Goal: Information Seeking & Learning: Learn about a topic

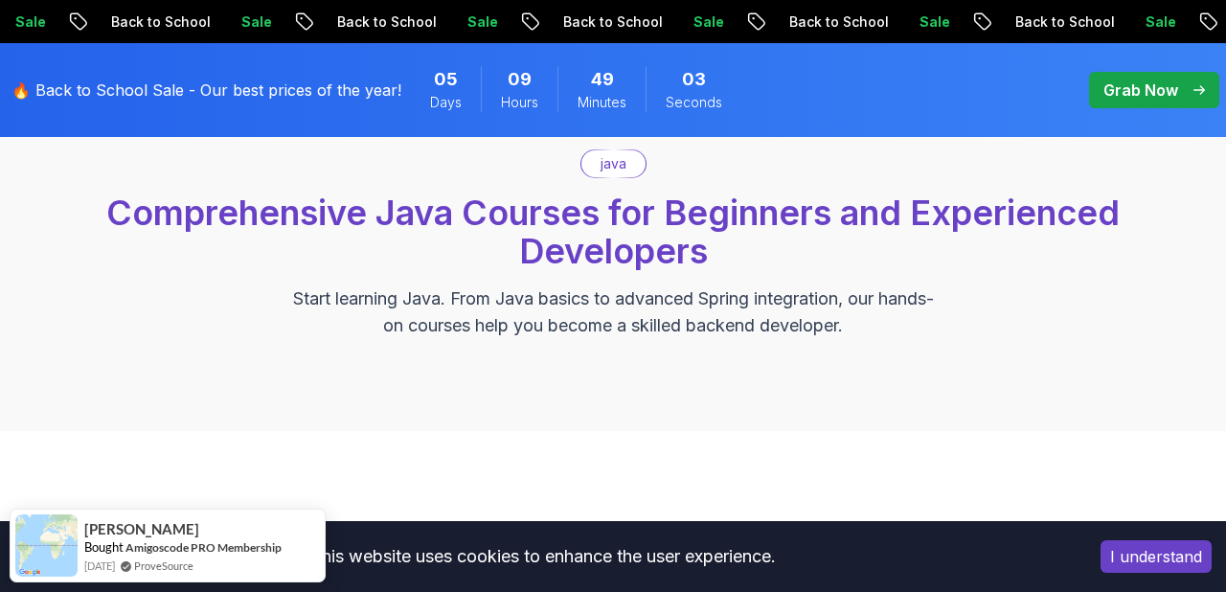
scroll to position [592, 0]
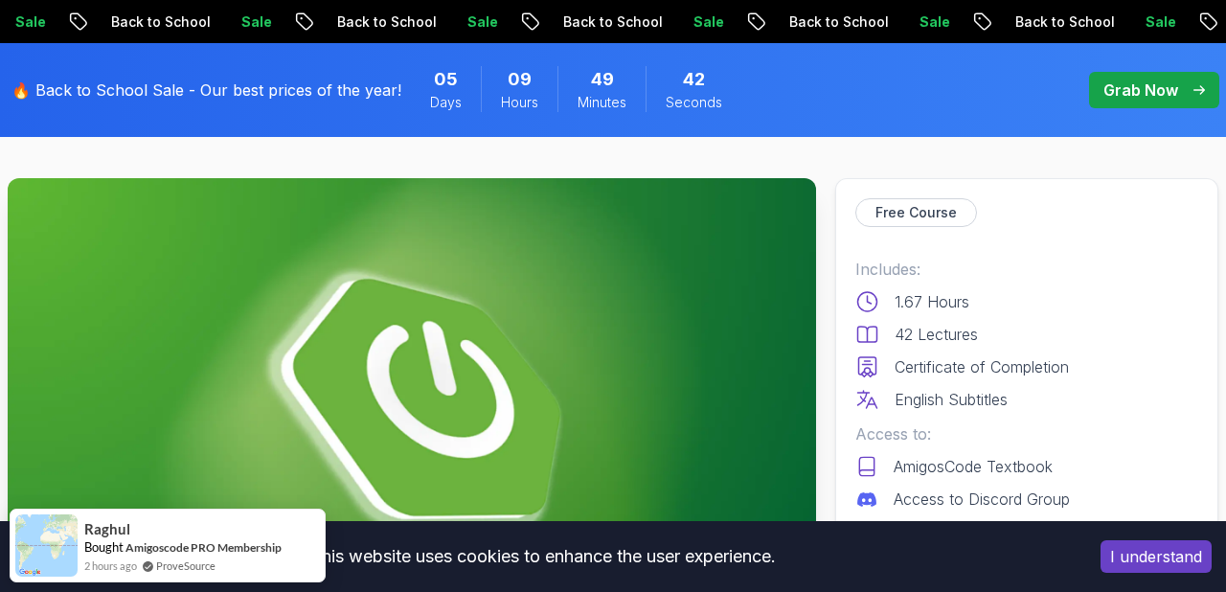
scroll to position [214, 0]
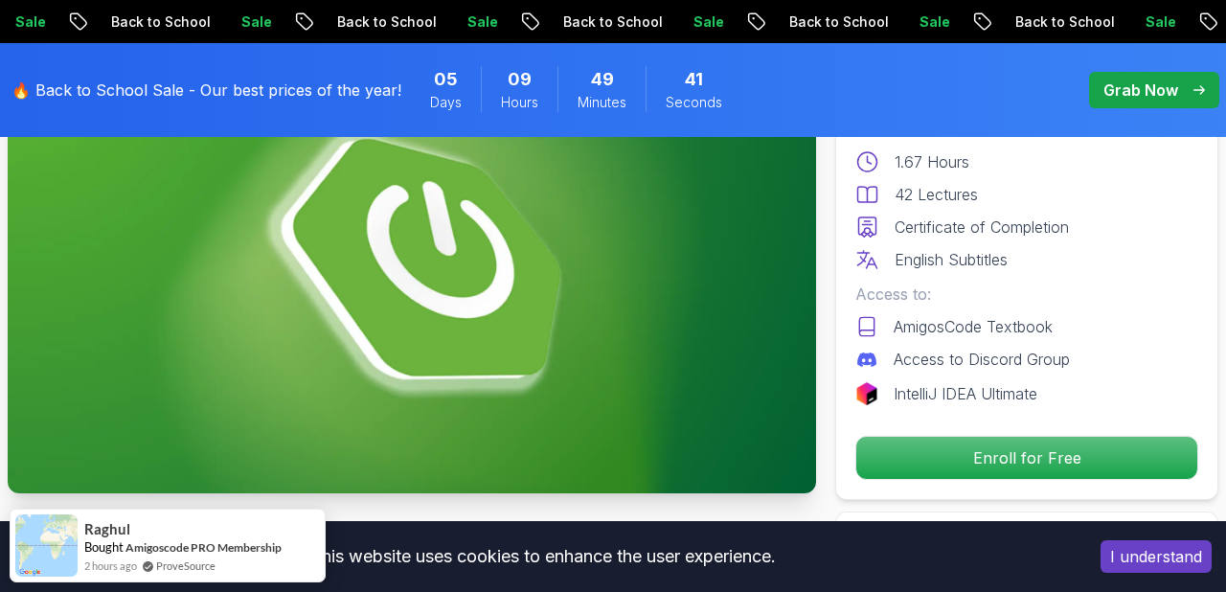
click at [619, 303] on img at bounding box center [412, 265] width 809 height 455
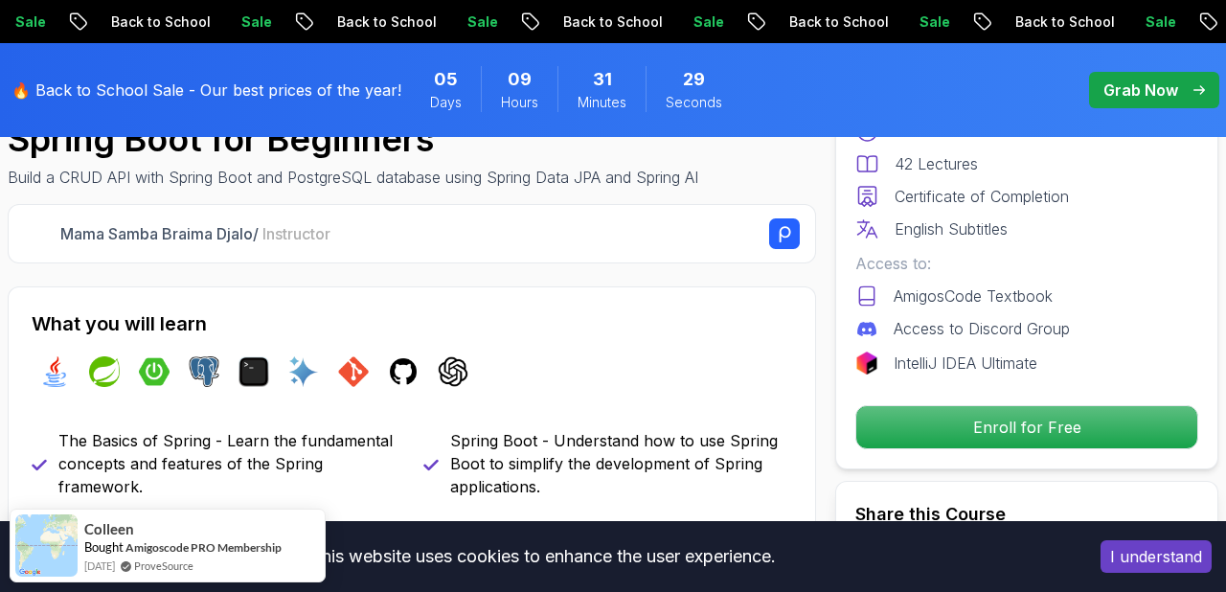
scroll to position [603, 0]
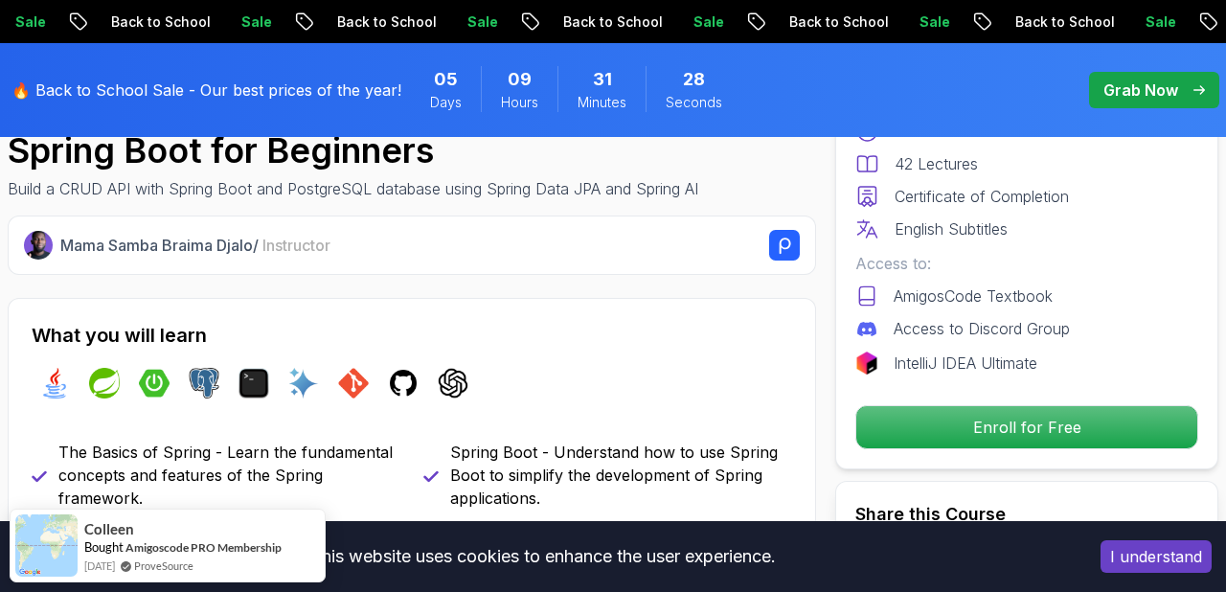
click at [652, 186] on p "Build a CRUD API with Spring Boot and PostgreSQL database using Spring Data JPA…" at bounding box center [353, 188] width 691 height 23
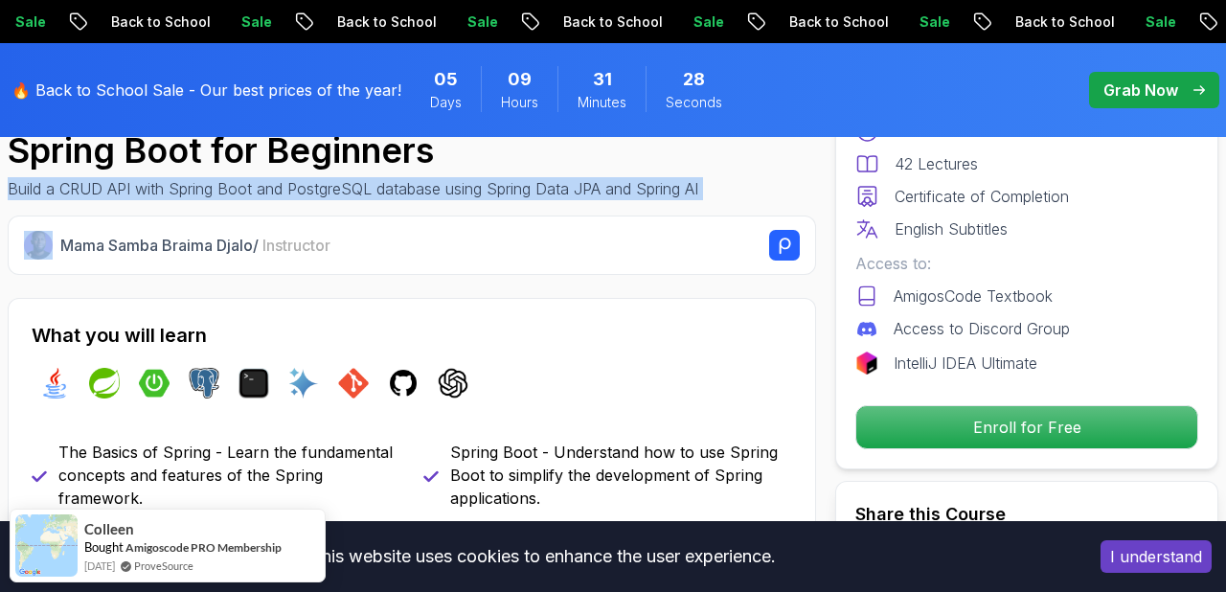
click at [652, 186] on p "Build a CRUD API with Spring Boot and PostgreSQL database using Spring Data JPA…" at bounding box center [353, 188] width 691 height 23
copy div "Build a CRUD API with Spring Boot and PostgreSQL database using Spring Data JPA…"
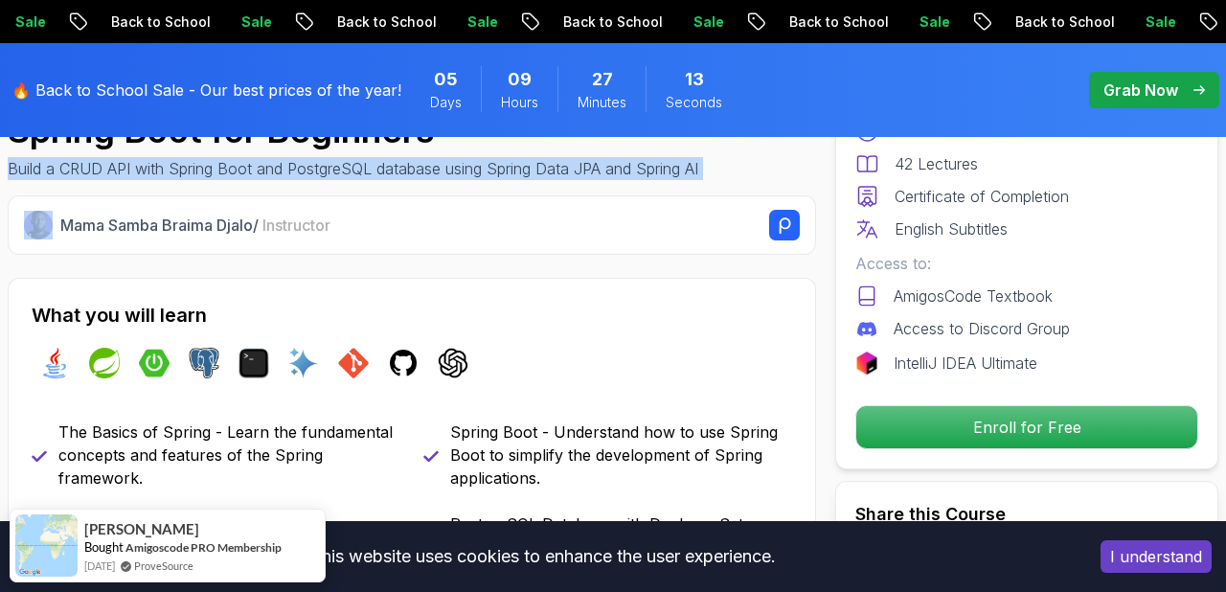
scroll to position [881, 0]
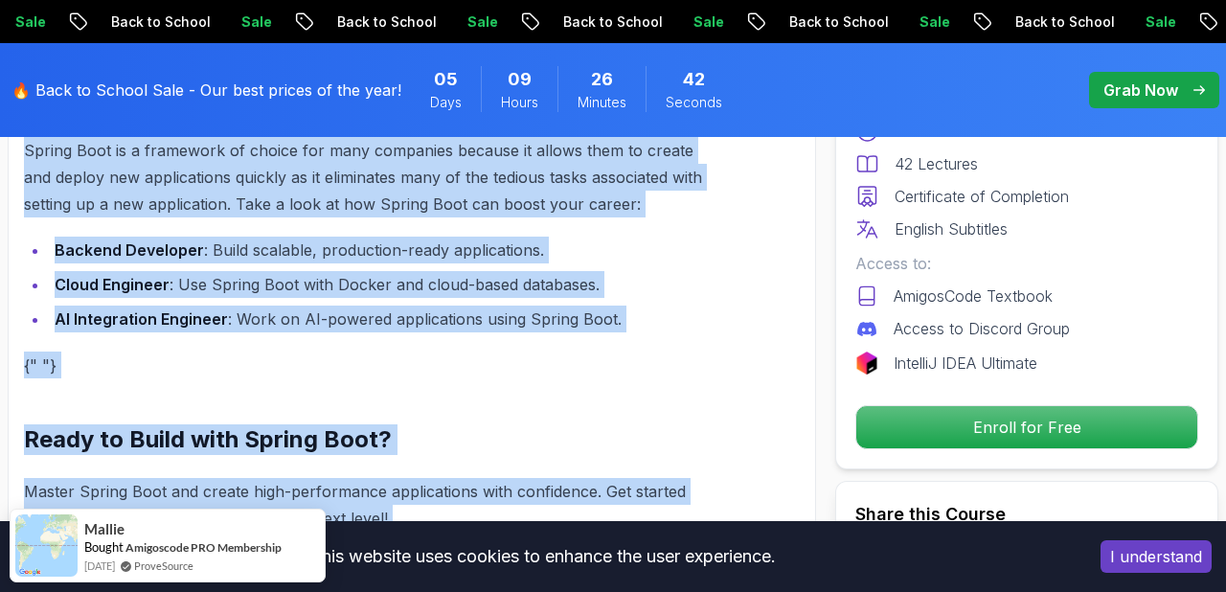
scroll to position [2256, 0]
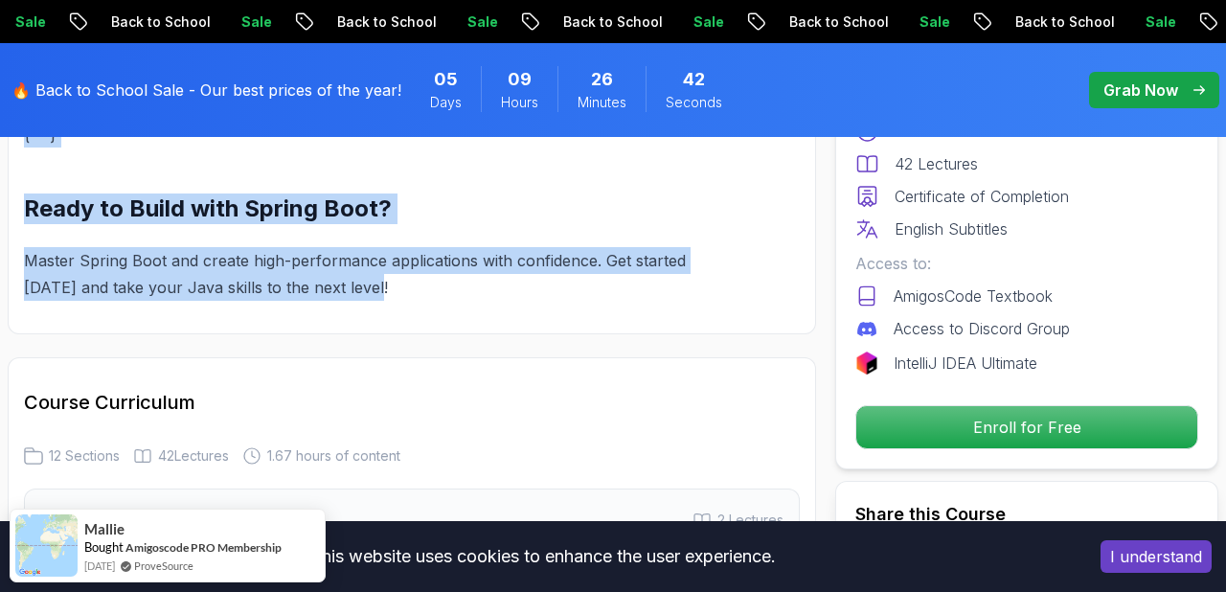
drag, startPoint x: 31, startPoint y: 154, endPoint x: 181, endPoint y: 342, distance: 240.6
copy div "What you will learn java spring spring-boot postgres terminal ai git github cha…"
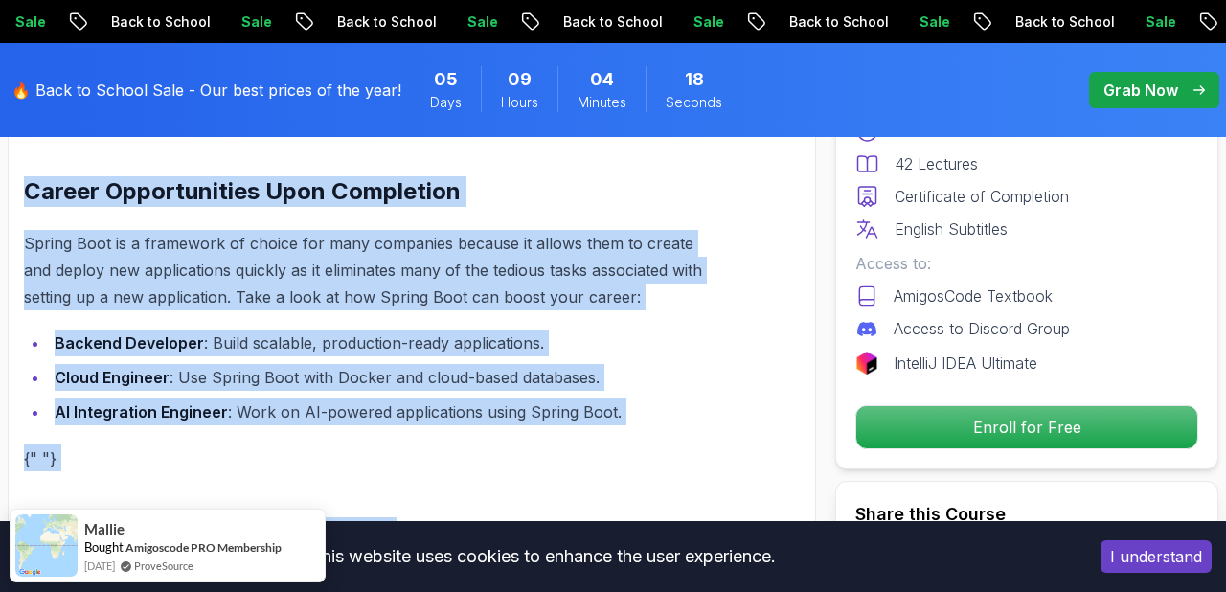
scroll to position [1903, 0]
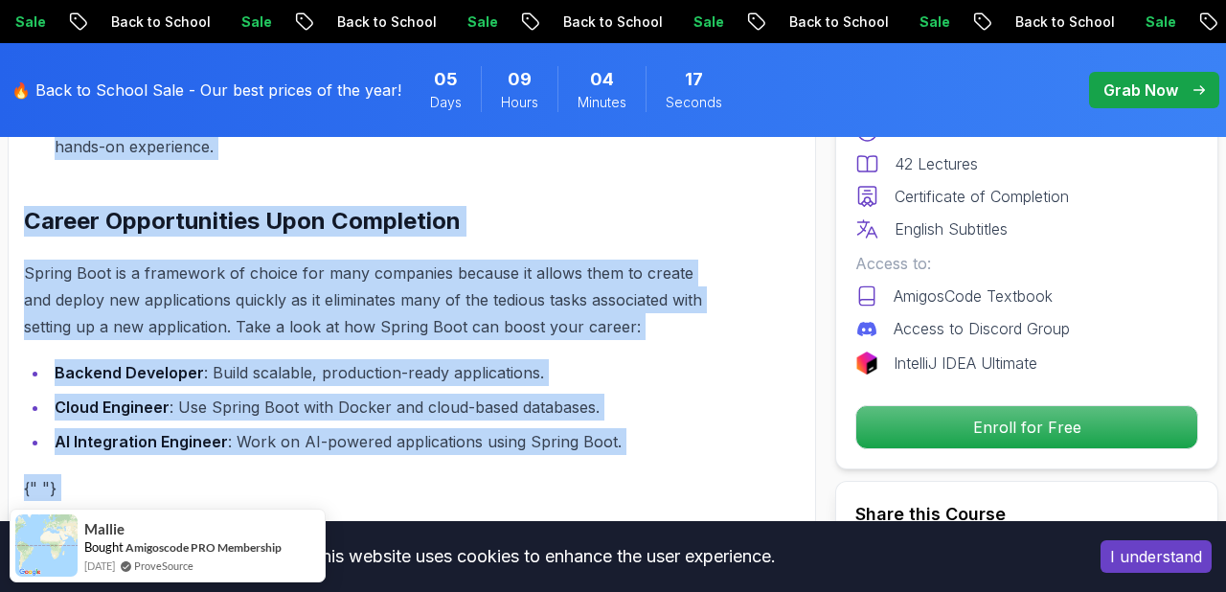
click at [577, 209] on h2 "Career Opportunities Upon Completion" at bounding box center [373, 221] width 698 height 31
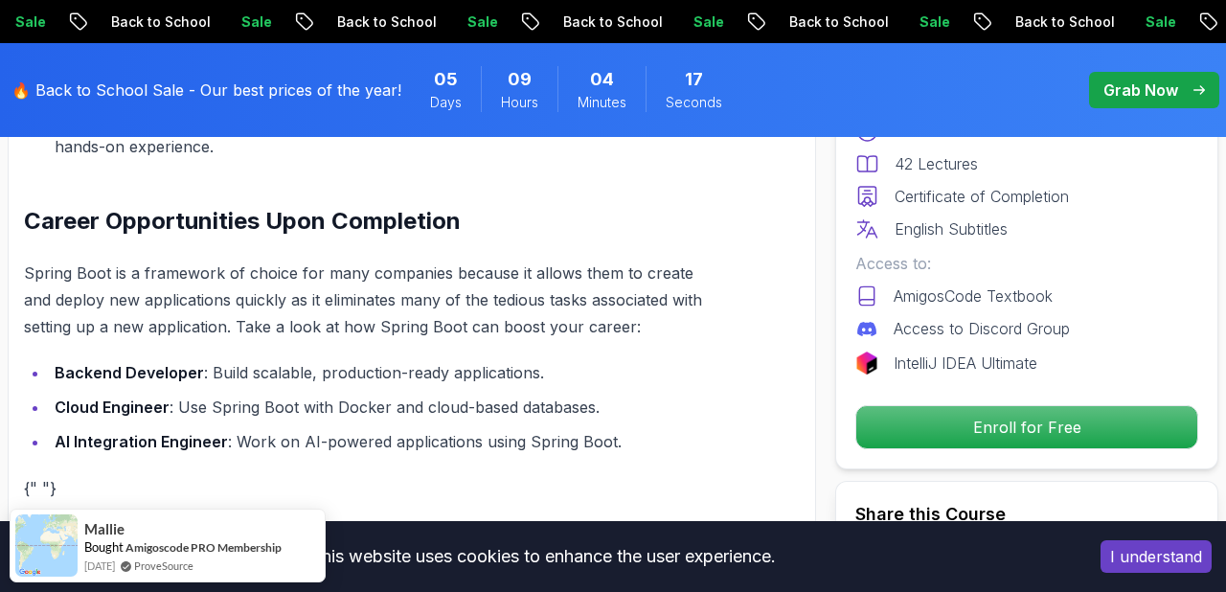
scroll to position [1306, 0]
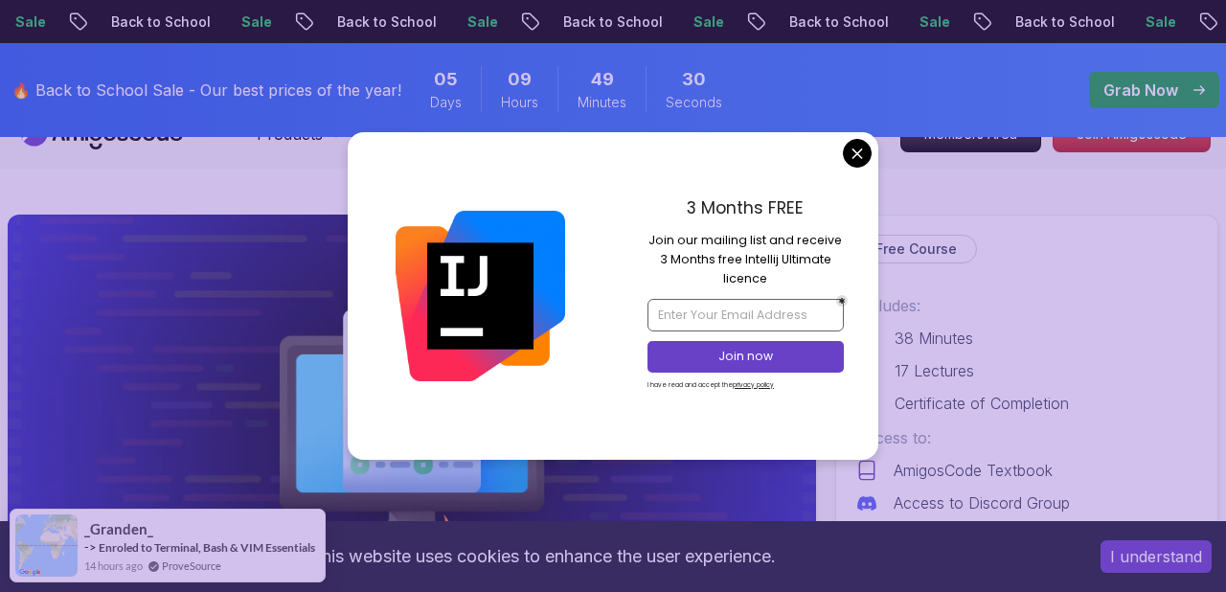
scroll to position [45, 0]
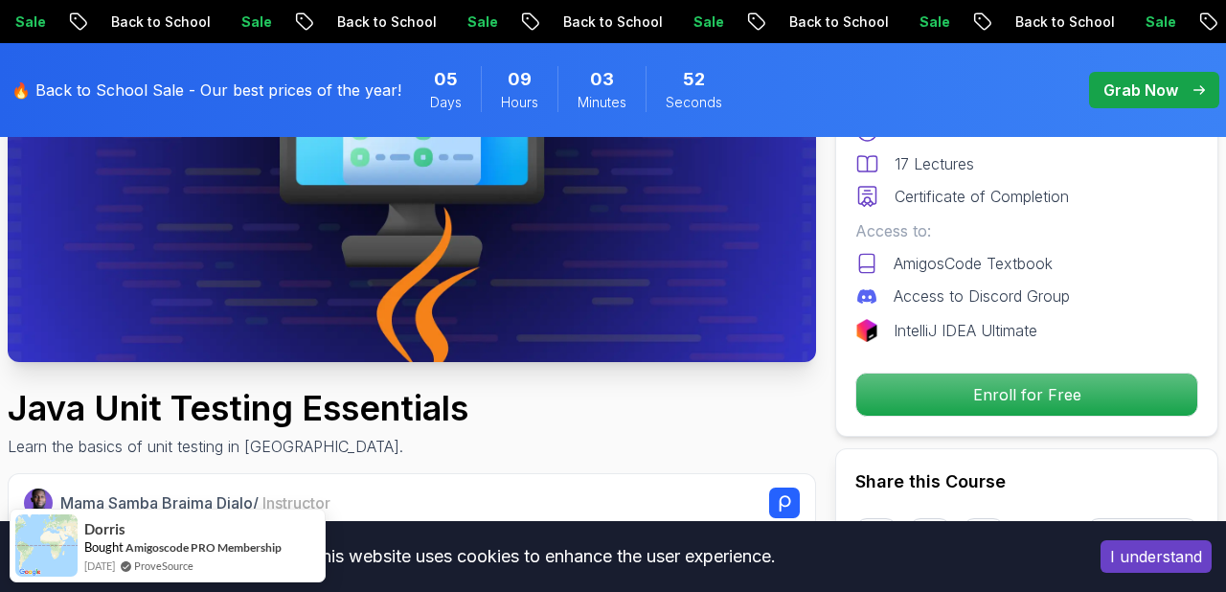
scroll to position [255, 0]
